Goal: Task Accomplishment & Management: Complete application form

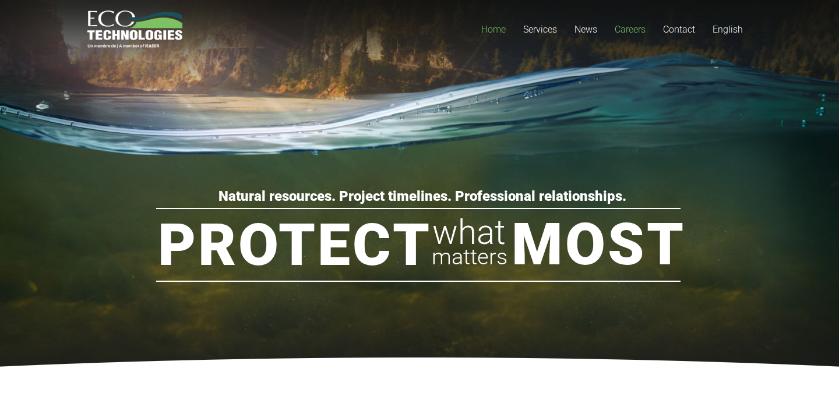
click at [625, 29] on span "Careers" at bounding box center [629, 29] width 31 height 11
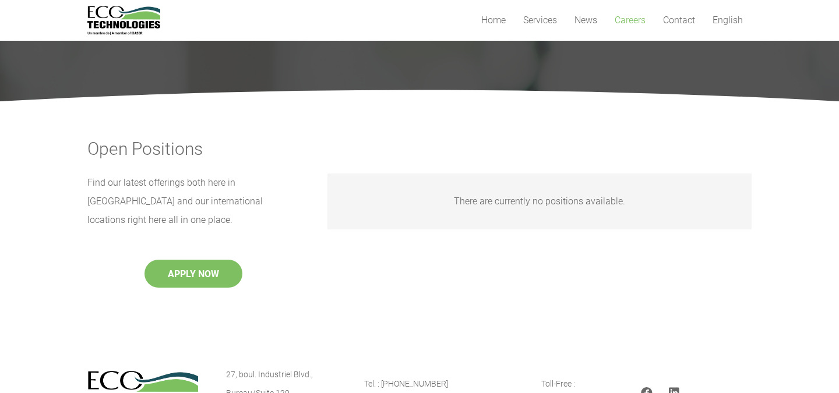
scroll to position [81, 0]
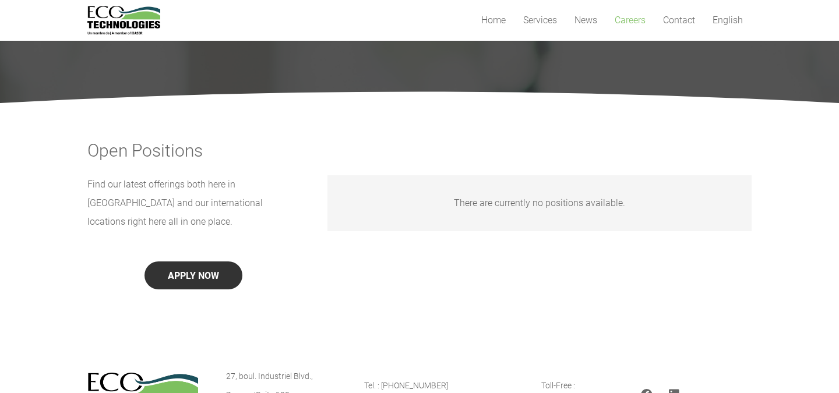
click at [202, 261] on button "APPLY NOW" at bounding box center [193, 275] width 98 height 28
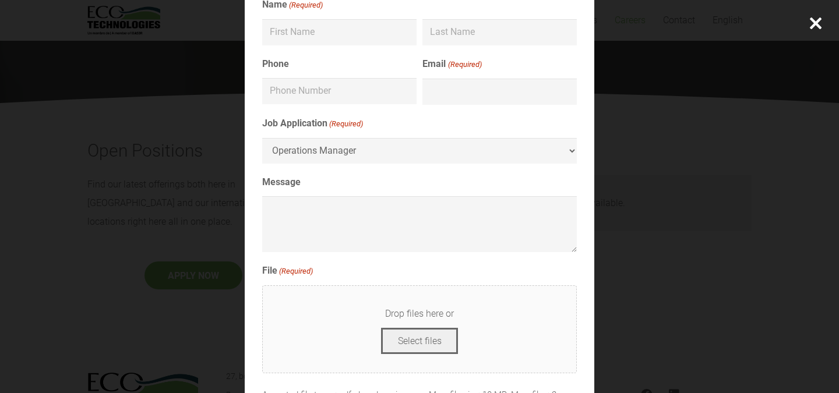
scroll to position [0, 0]
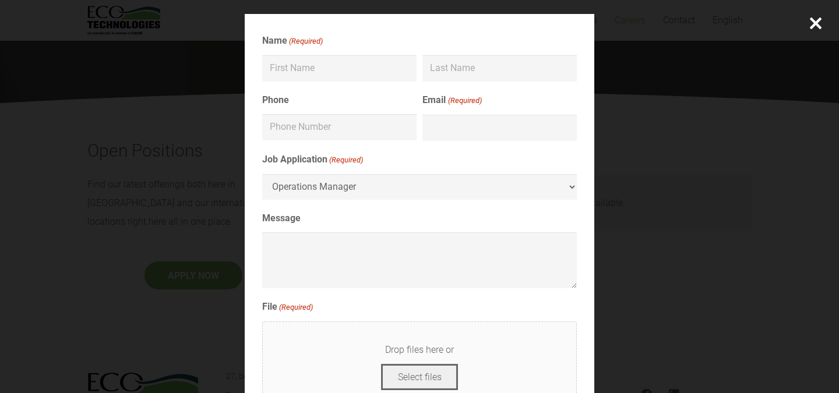
click at [814, 21] on div at bounding box center [815, 23] width 47 height 47
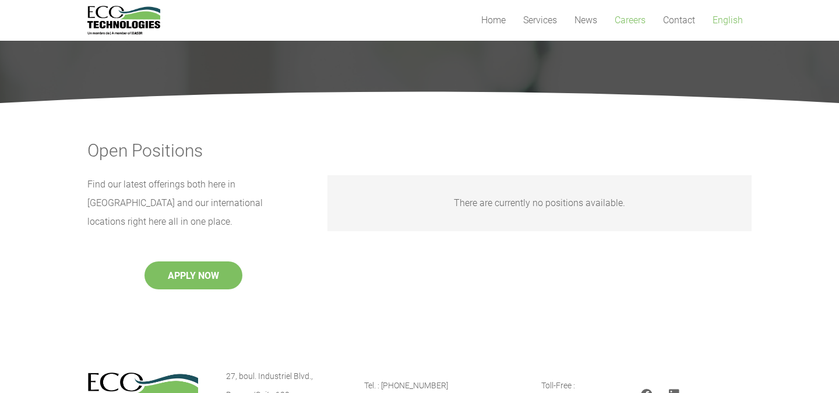
click at [719, 22] on span "English" at bounding box center [727, 20] width 30 height 11
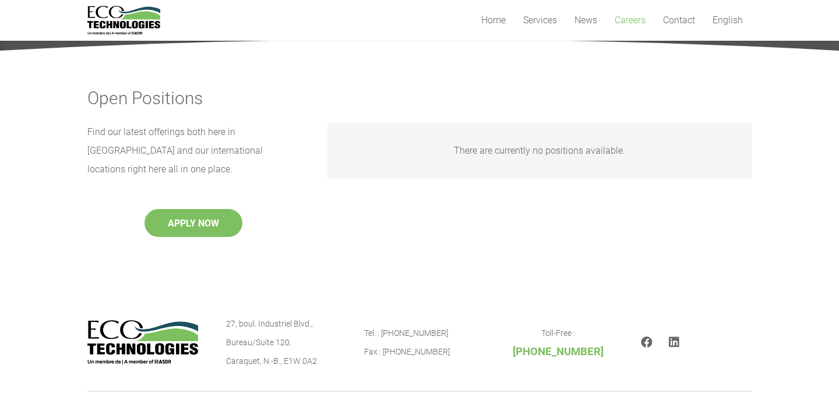
scroll to position [136, 0]
